Goal: Navigation & Orientation: Understand site structure

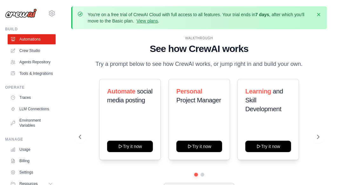
scroll to position [28, 0]
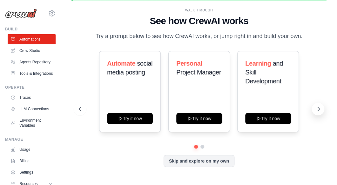
click at [320, 110] on icon at bounding box center [318, 109] width 6 height 6
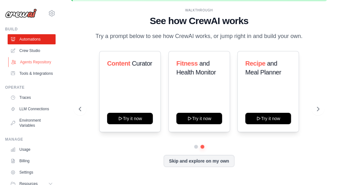
click at [35, 61] on link "Agents Repository" at bounding box center [32, 62] width 48 height 10
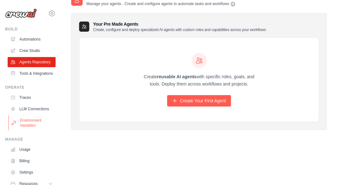
scroll to position [41, 0]
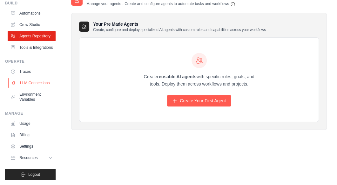
click at [34, 82] on link "LLM Connections" at bounding box center [32, 83] width 48 height 10
